Goal: Task Accomplishment & Management: Manage account settings

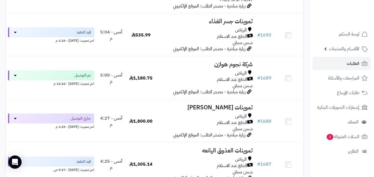
scroll to position [727, 0]
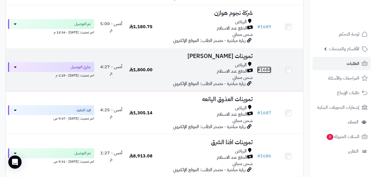
click at [265, 71] on link "# 1688" at bounding box center [264, 70] width 14 height 7
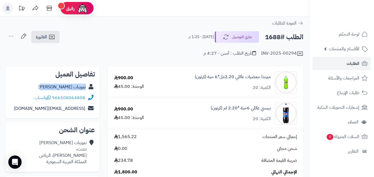
copy div "تموينات [PERSON_NAME]"
drag, startPoint x: 48, startPoint y: 87, endPoint x: 95, endPoint y: 89, distance: 47.1
click at [95, 89] on div "تفاصيل العميل تموينات [PERSON_NAME] 966508064808 واتساب [EMAIL_ADDRESS][DOMAIN_…" at bounding box center [53, 93] width 94 height 52
click at [47, 36] on link "الفاتورة" at bounding box center [45, 37] width 28 height 12
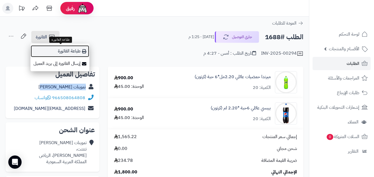
click at [72, 51] on link "طباعة الفاتورة" at bounding box center [59, 51] width 59 height 12
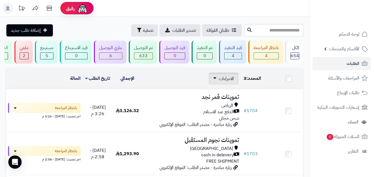
click at [220, 82] on span "الاجراءات" at bounding box center [226, 79] width 15 height 7
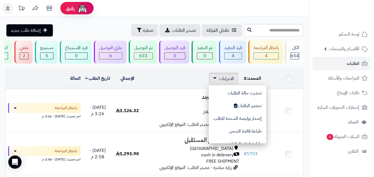
scroll to position [46, 0]
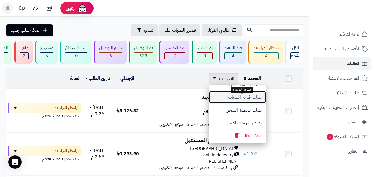
click at [237, 98] on button "طباعة فواتير الطلبات" at bounding box center [238, 97] width 58 height 13
